Goal: Find specific page/section: Find specific page/section

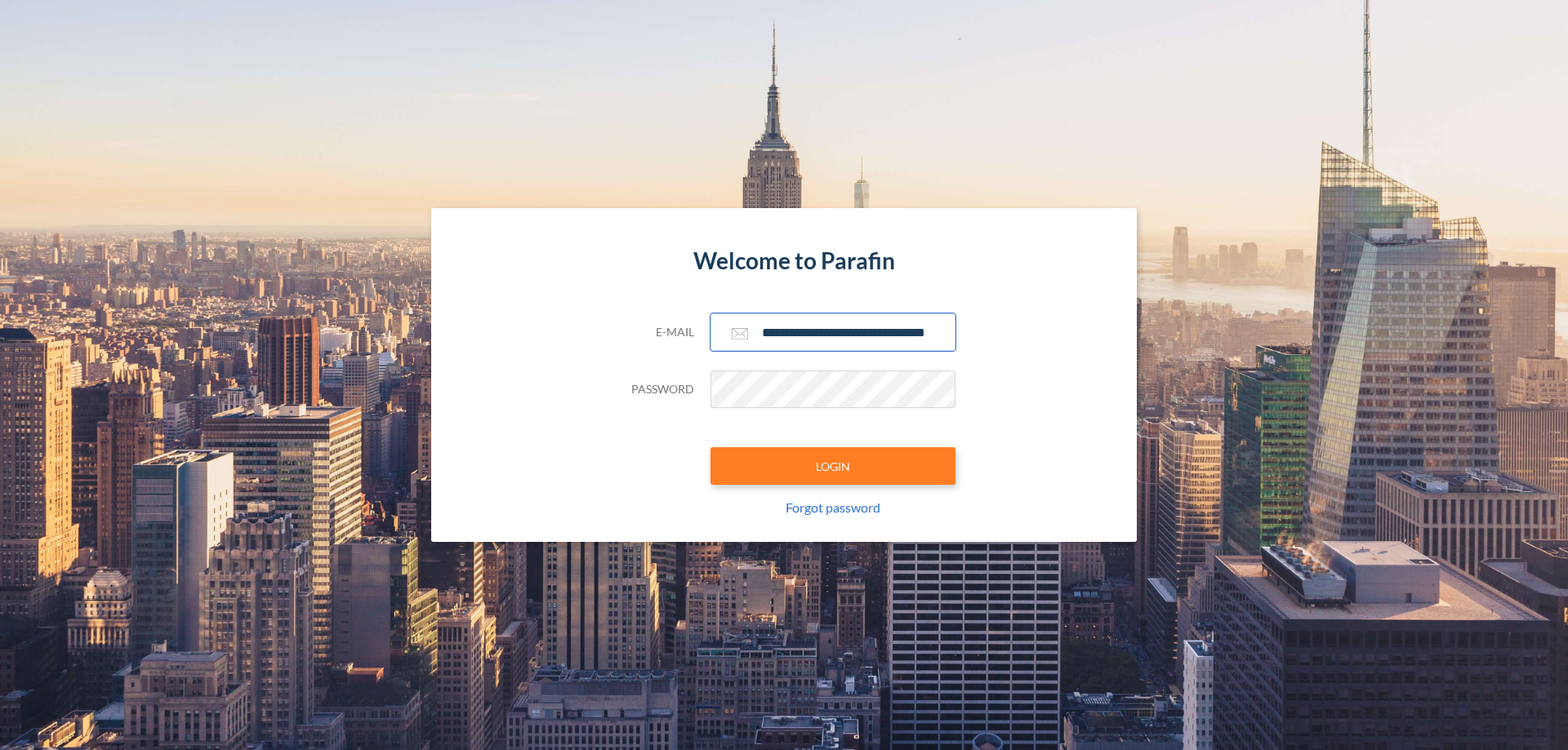
type input "**********"
click at [833, 466] on button "LOGIN" at bounding box center [833, 465] width 245 height 38
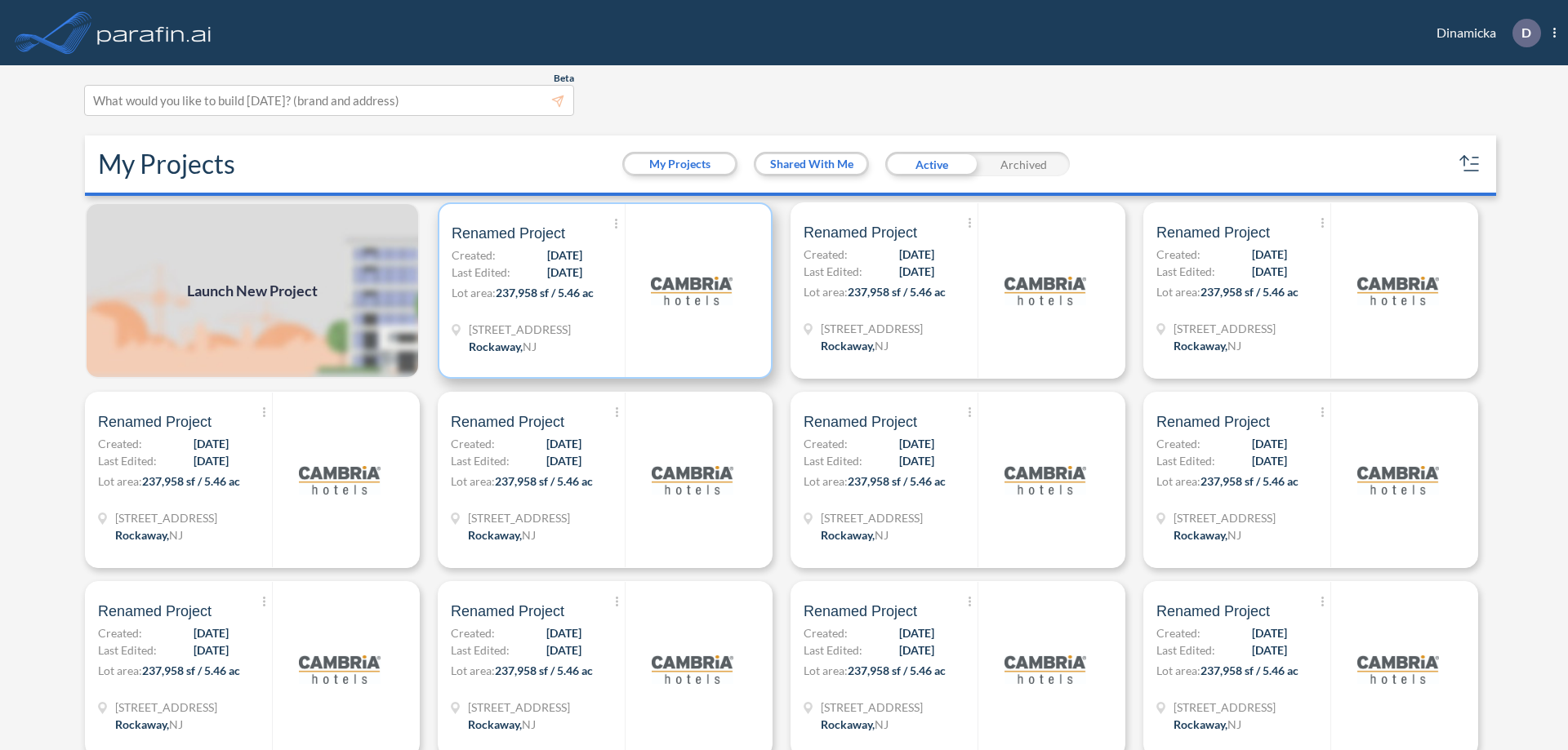
scroll to position [4, 0]
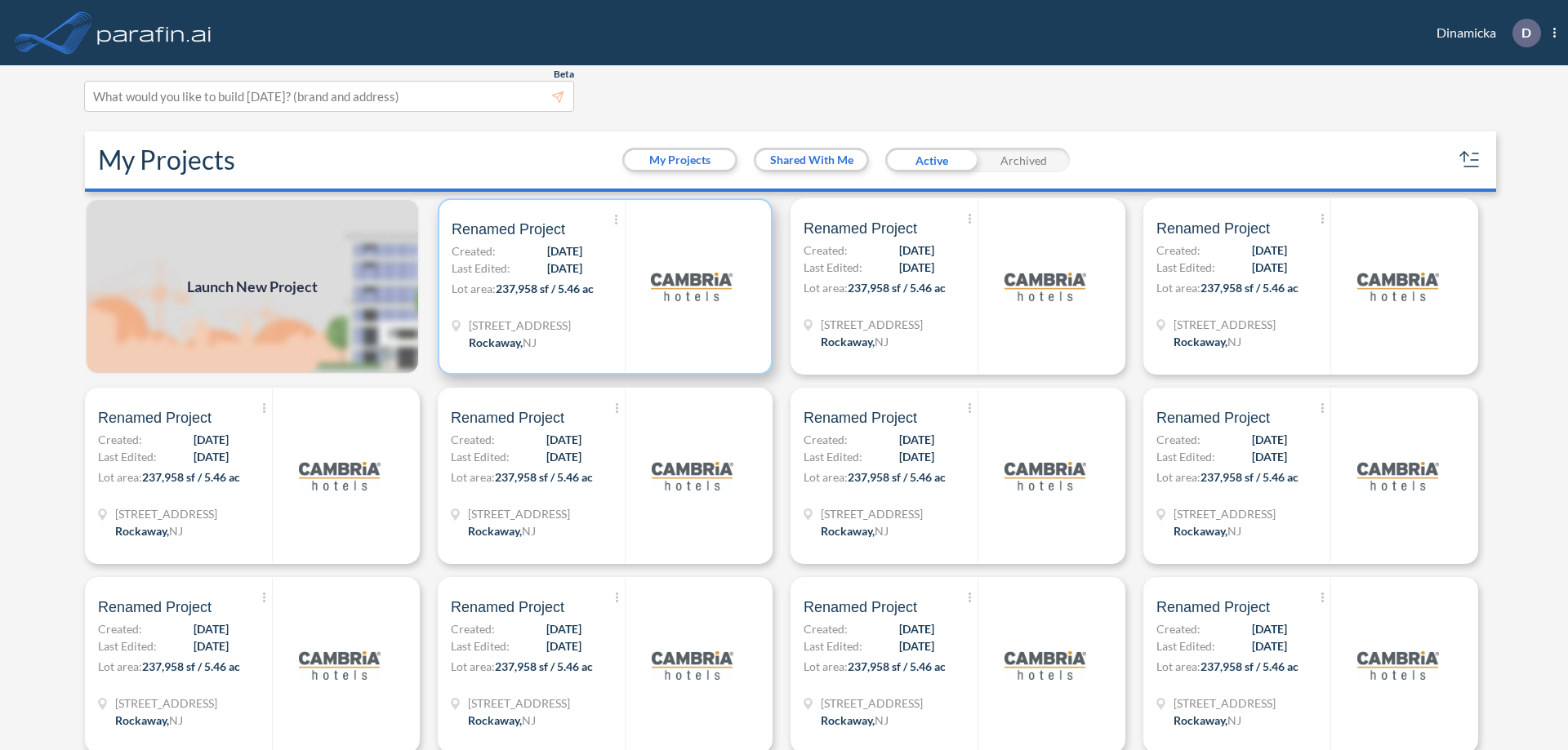
click at [602, 286] on p "Lot area: 237,958 sf / 5.46 ac" at bounding box center [538, 291] width 173 height 24
